Goal: Navigation & Orientation: Find specific page/section

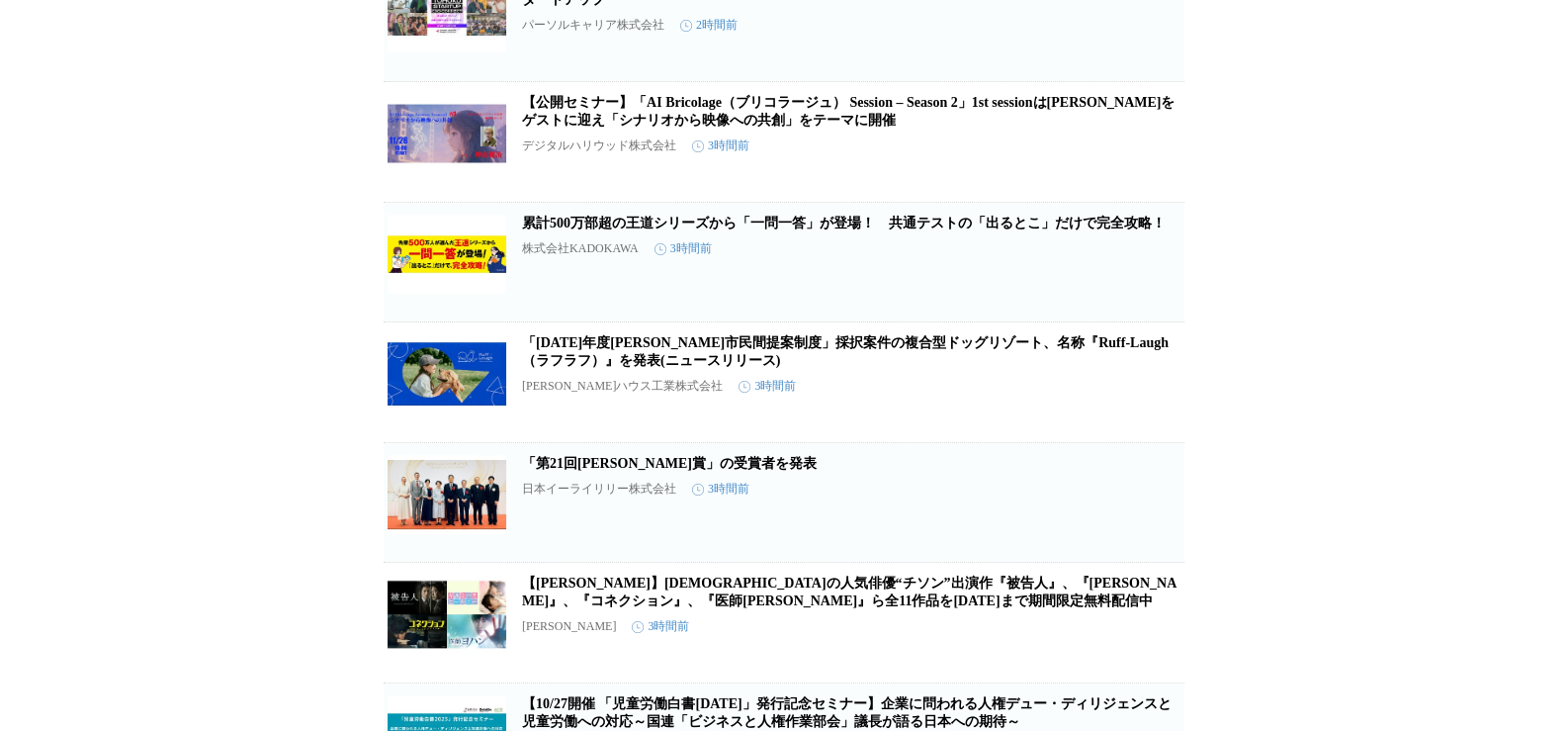
scroll to position [1160, 0]
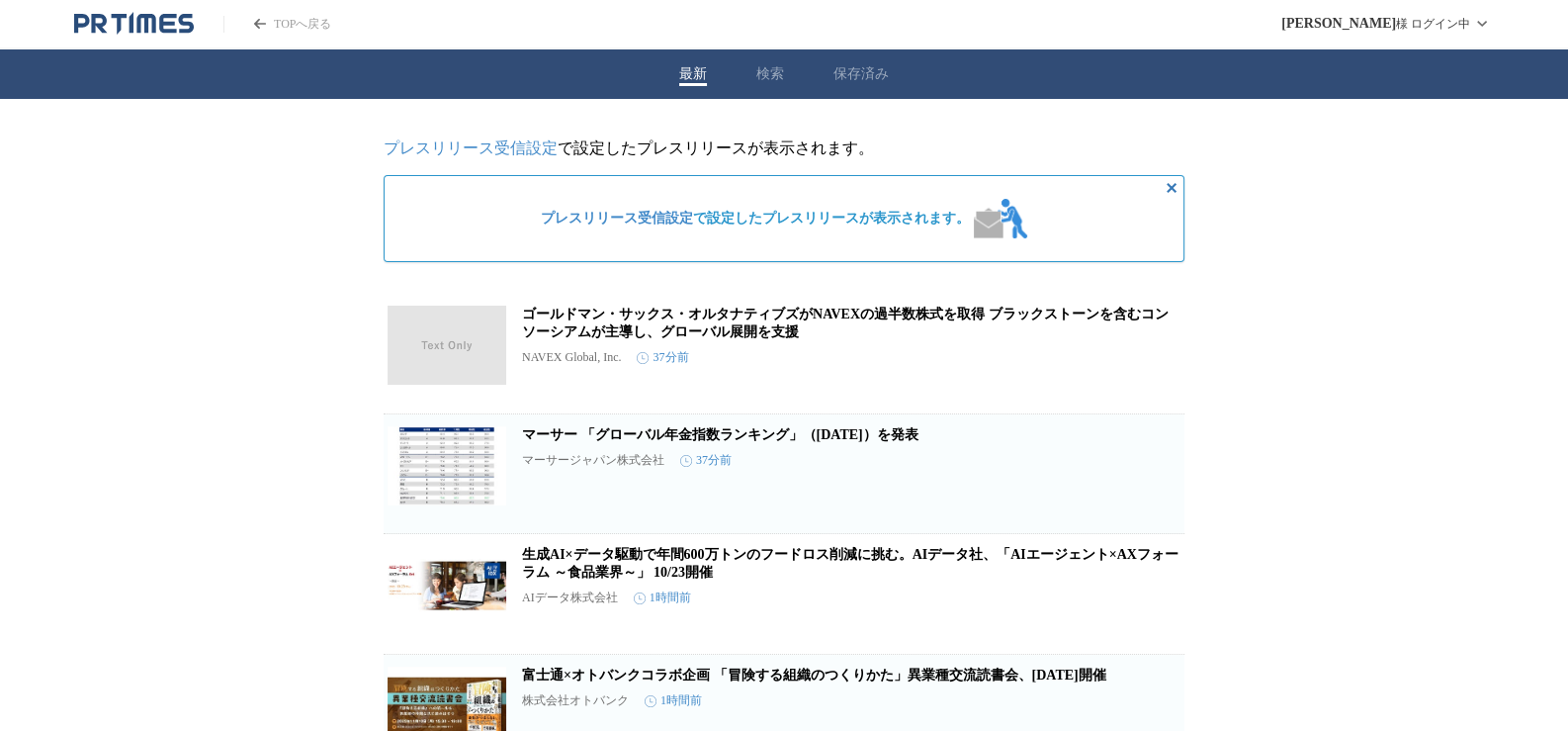
click at [247, 18] on link "TOPへ戻る" at bounding box center [277, 24] width 108 height 17
